Goal: Task Accomplishment & Management: Manage account settings

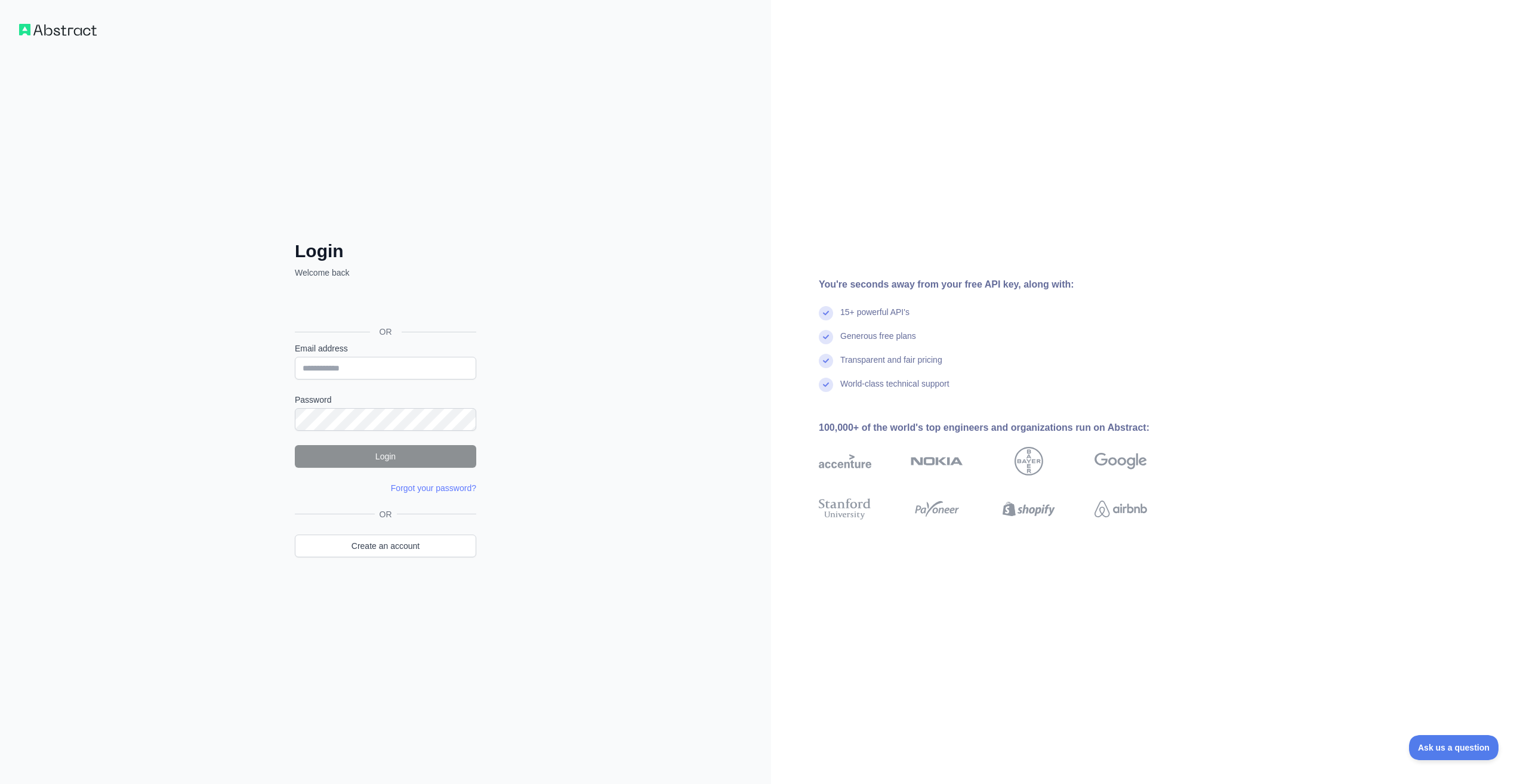
click at [378, 380] on form "Email address Password Login Forgot your password? Please try again We've sent …" at bounding box center [386, 417] width 181 height 151
click at [378, 374] on input "Email address" at bounding box center [386, 368] width 181 height 23
click at [377, 372] on input "Email address" at bounding box center [386, 368] width 181 height 23
click at [377, 377] on input "Email address" at bounding box center [386, 368] width 181 height 23
click at [594, 370] on div "Login Welcome back OR Email address Password Login Forgot your password? Please…" at bounding box center [385, 392] width 771 height 784
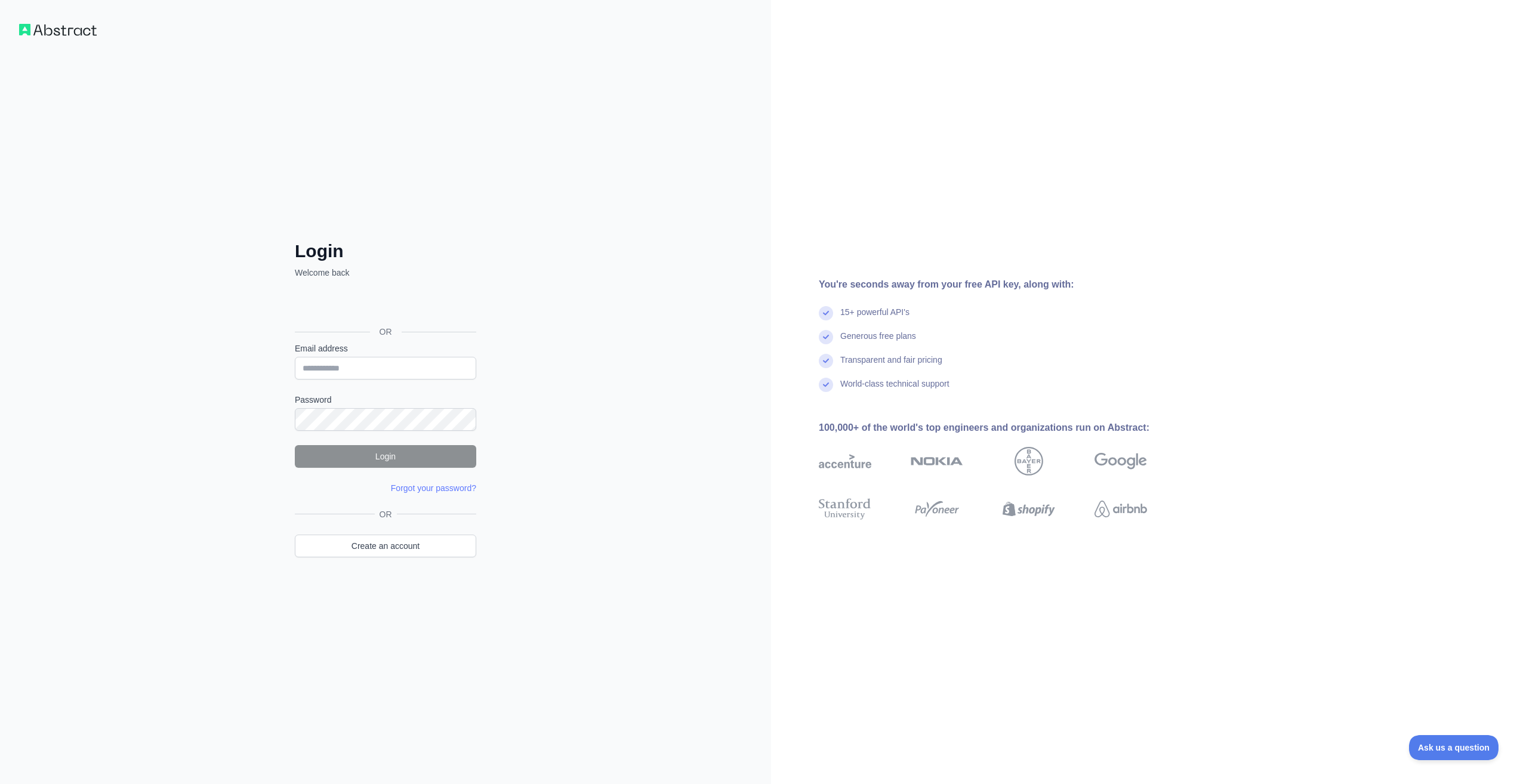
click at [295, 379] on div at bounding box center [295, 379] width 0 height 0
click at [507, 381] on div "Login Welcome back OR Email address Password Login Forgot your password? Please…" at bounding box center [385, 392] width 771 height 784
drag, startPoint x: 564, startPoint y: 615, endPoint x: 808, endPoint y: 24, distance: 639.4
click at [564, 612] on div "Login Welcome back OR Email address Password Login Forgot your password? Please…" at bounding box center [385, 392] width 771 height 784
click at [438, 364] on input "Email address" at bounding box center [386, 368] width 181 height 23
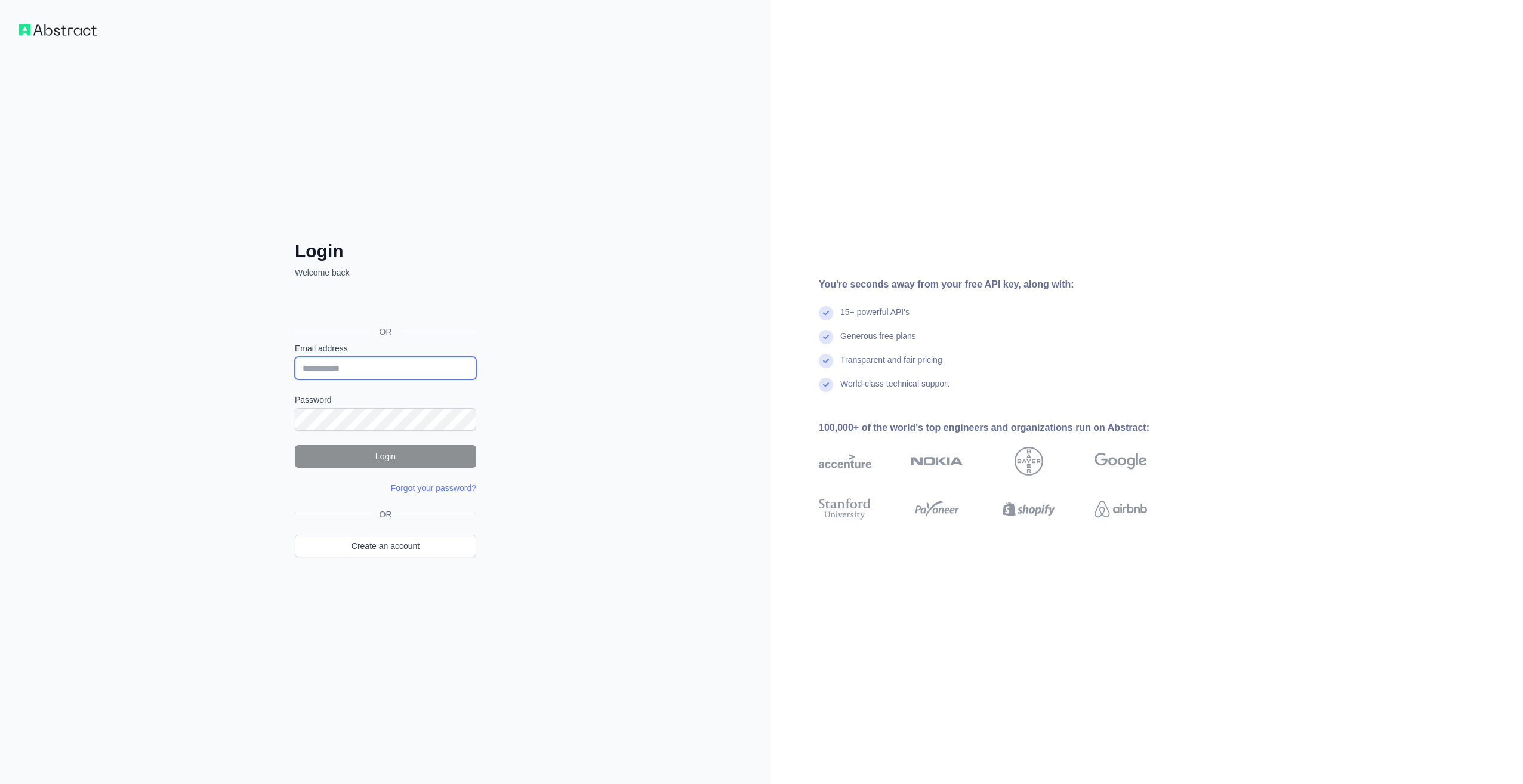
type input "**********"
click at [400, 458] on button "Login" at bounding box center [386, 456] width 181 height 23
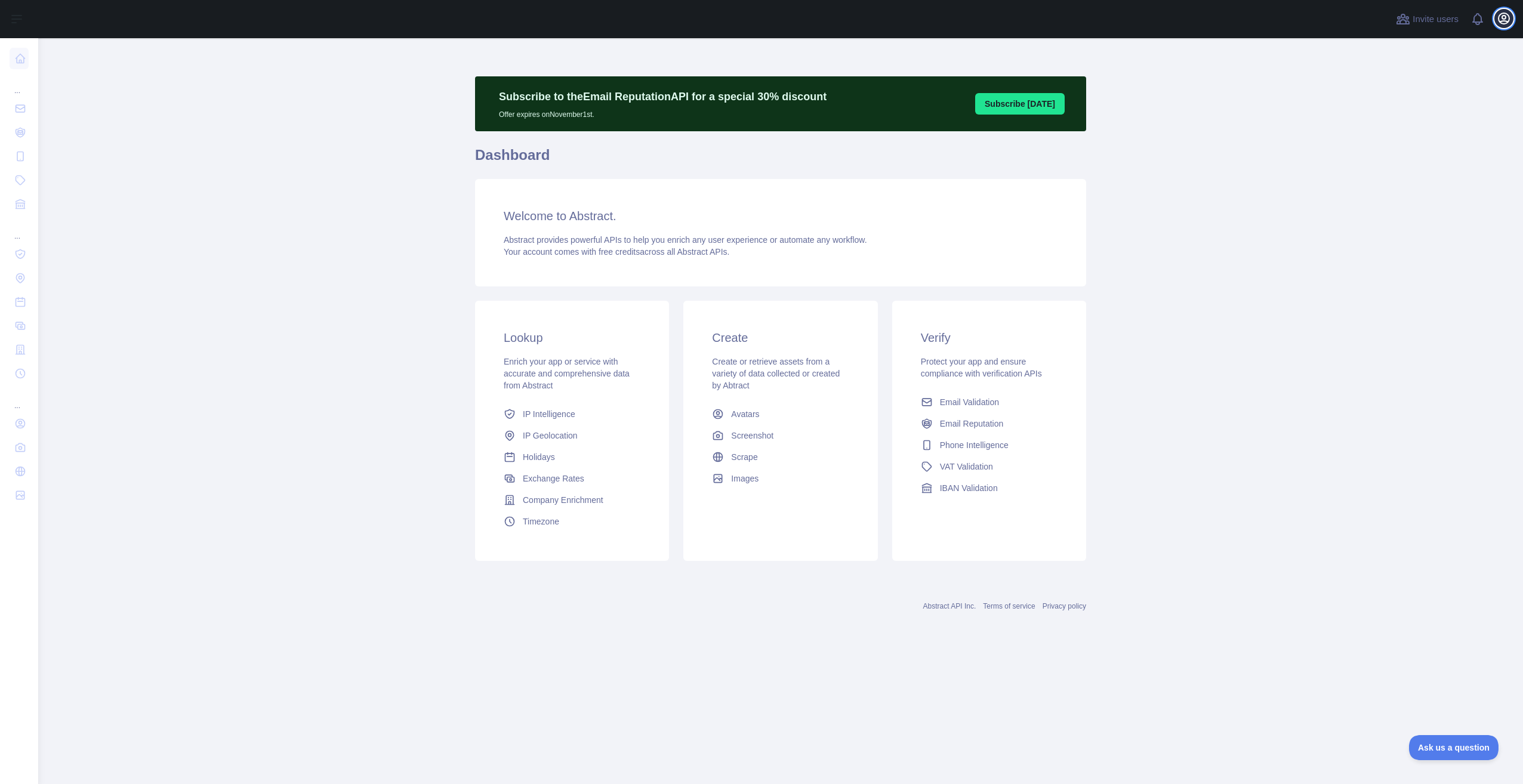
click at [1505, 16] on icon "button" at bounding box center [1504, 18] width 11 height 11
click at [1440, 128] on button "Billing" at bounding box center [1447, 129] width 134 height 22
